Goal: Find contact information: Find contact information

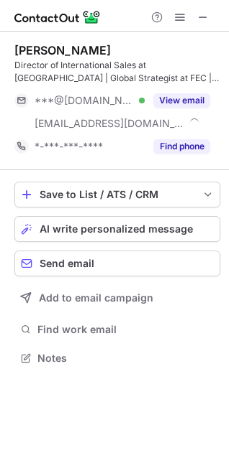
scroll to position [349, 229]
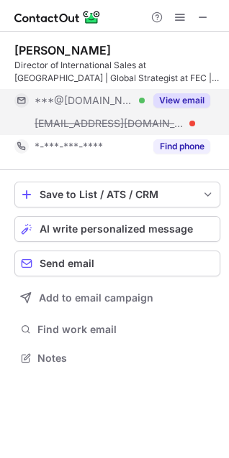
click at [183, 96] on button "View email" at bounding box center [181, 100] width 57 height 14
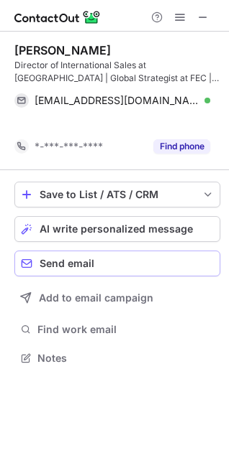
scroll to position [326, 229]
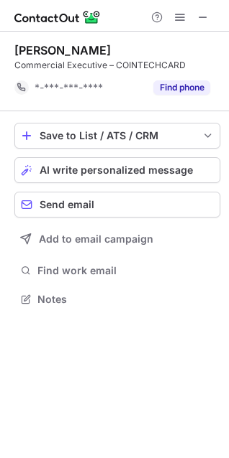
scroll to position [290, 229]
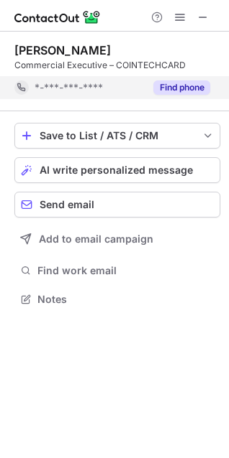
click at [174, 84] on button "Find phone" at bounding box center [181, 87] width 57 height 14
click at [177, 86] on button "Find phone" at bounding box center [181, 87] width 57 height 14
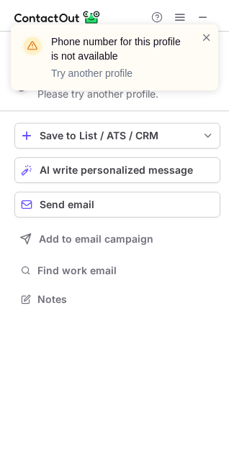
click at [217, 38] on div "Phone number for this profile is not available Try another profile" at bounding box center [114, 57] width 207 height 66
click at [211, 36] on span at bounding box center [205, 37] width 11 height 14
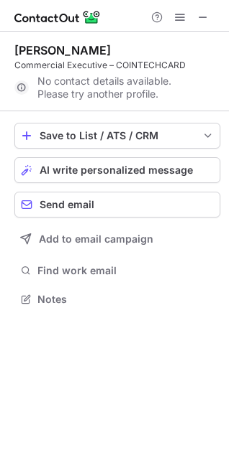
click at [205, 18] on div "Phone number for this profile is not available Try another profile" at bounding box center [114, 63] width 230 height 106
click at [202, 17] on span at bounding box center [202, 16] width 11 height 11
